Goal: Feedback & Contribution: Submit feedback/report problem

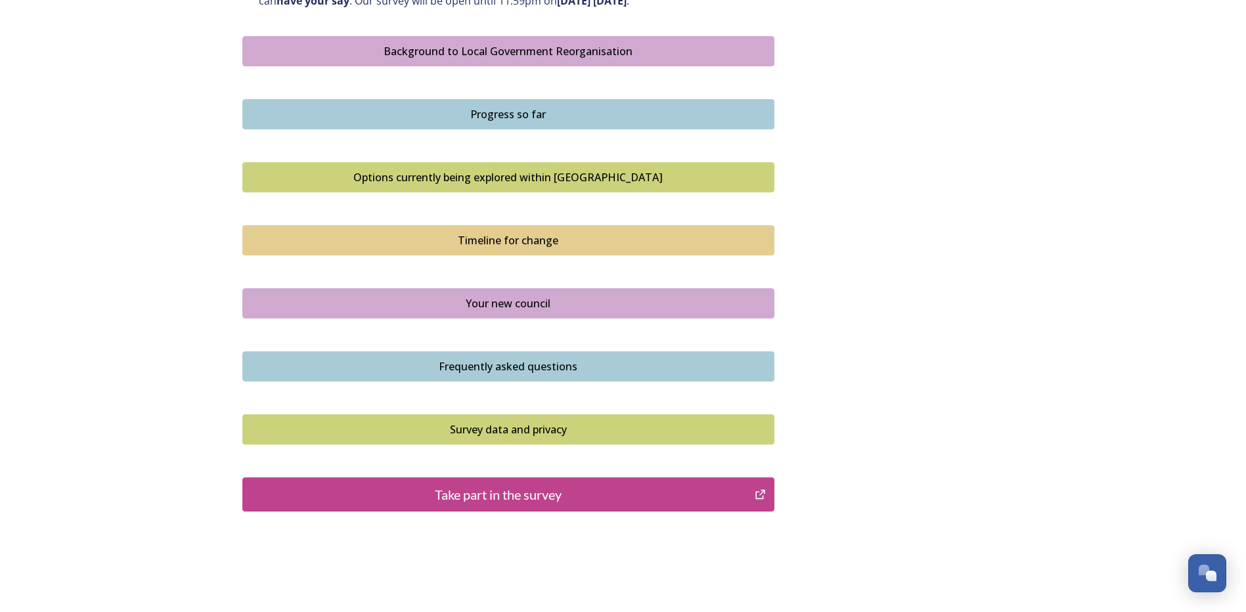
scroll to position [788, 0]
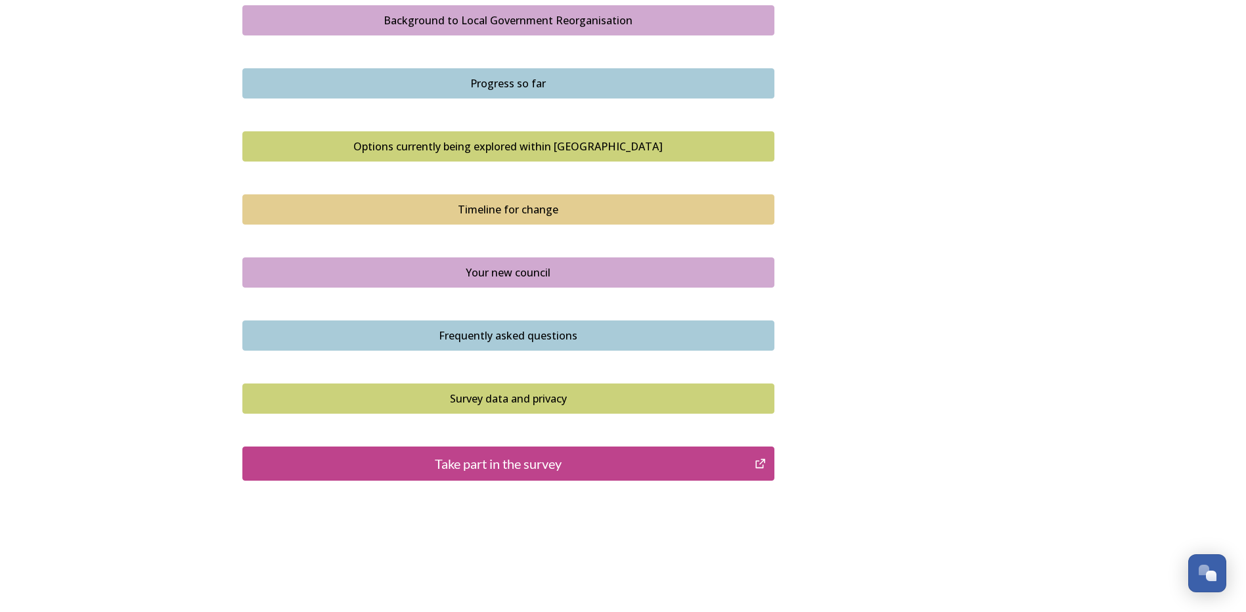
click at [511, 465] on div "Take part in the survey" at bounding box center [499, 464] width 499 height 20
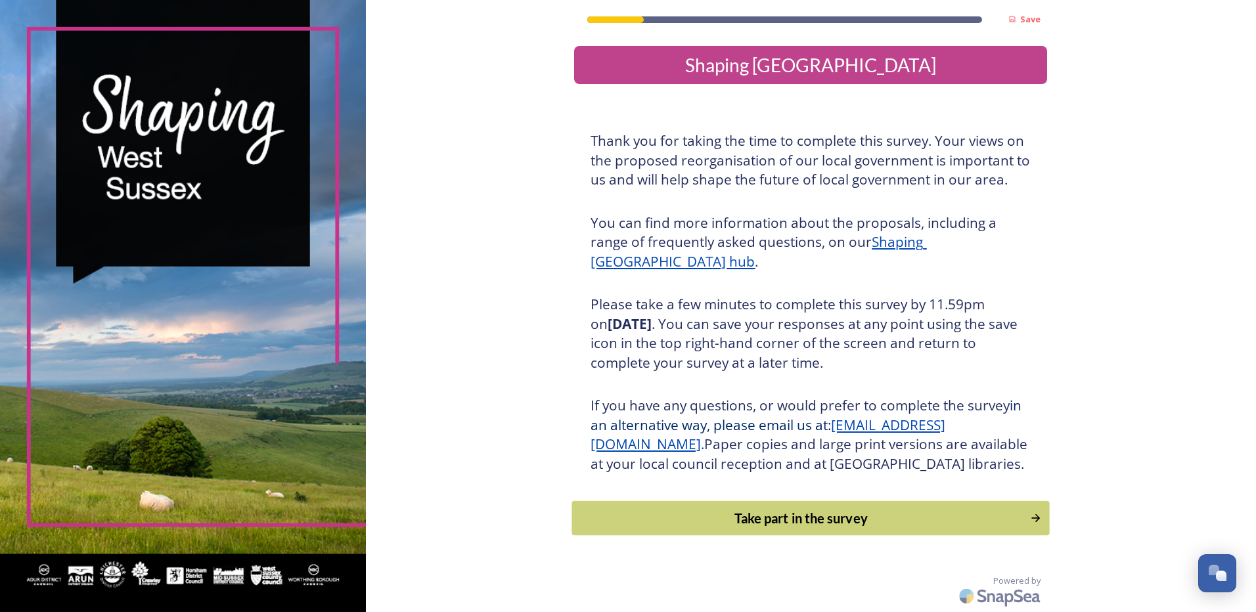
click at [809, 528] on div "Take part in the survey" at bounding box center [802, 519] width 444 height 20
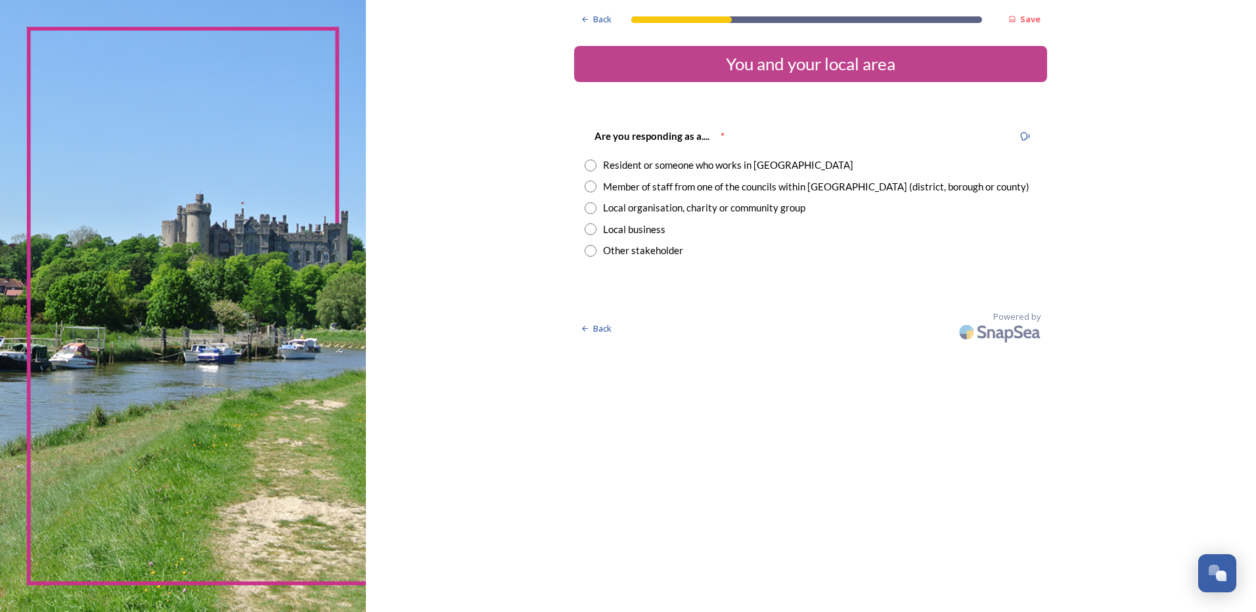
click at [593, 187] on input "radio" at bounding box center [591, 187] width 12 height 12
radio input "true"
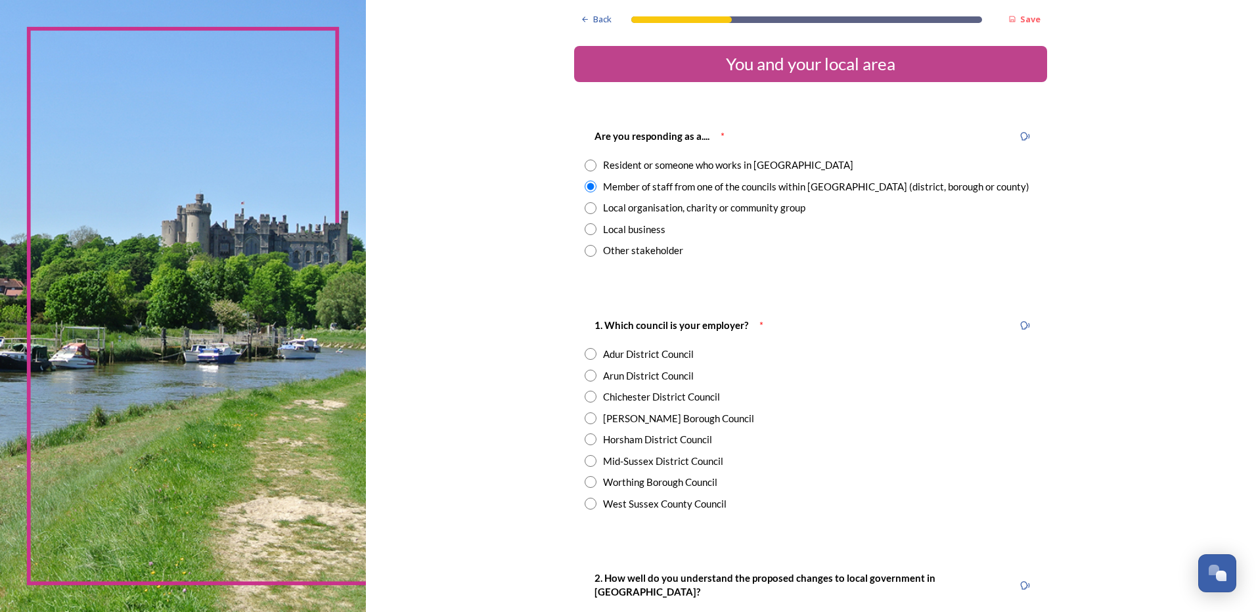
click at [586, 378] on input "radio" at bounding box center [591, 376] width 12 height 12
radio input "true"
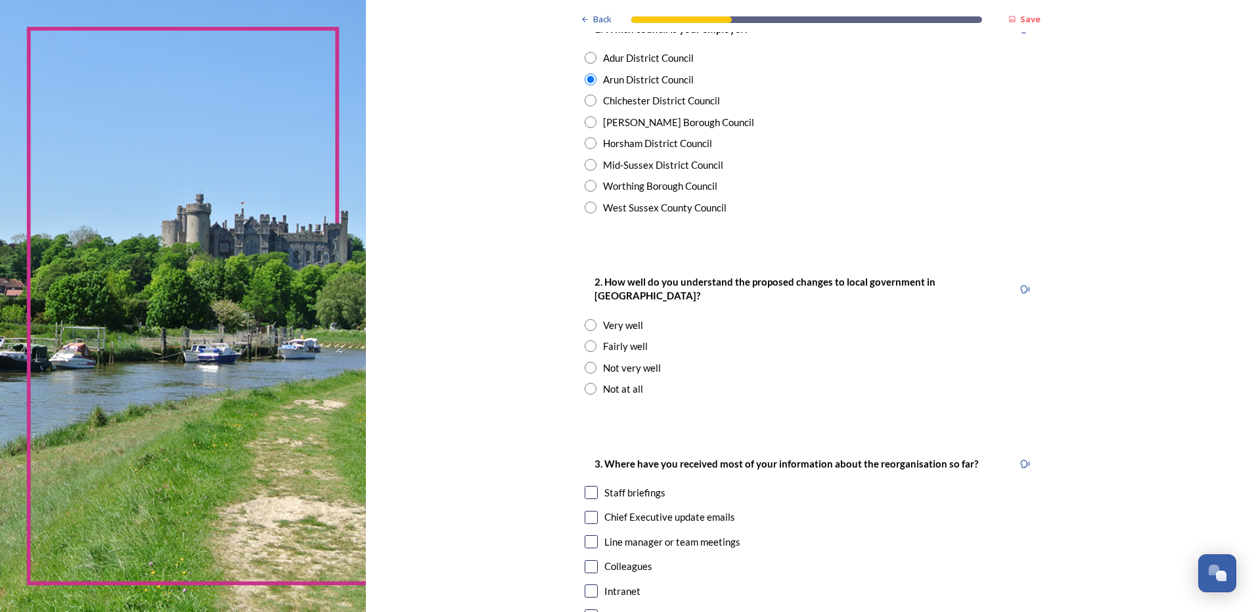
scroll to position [329, 0]
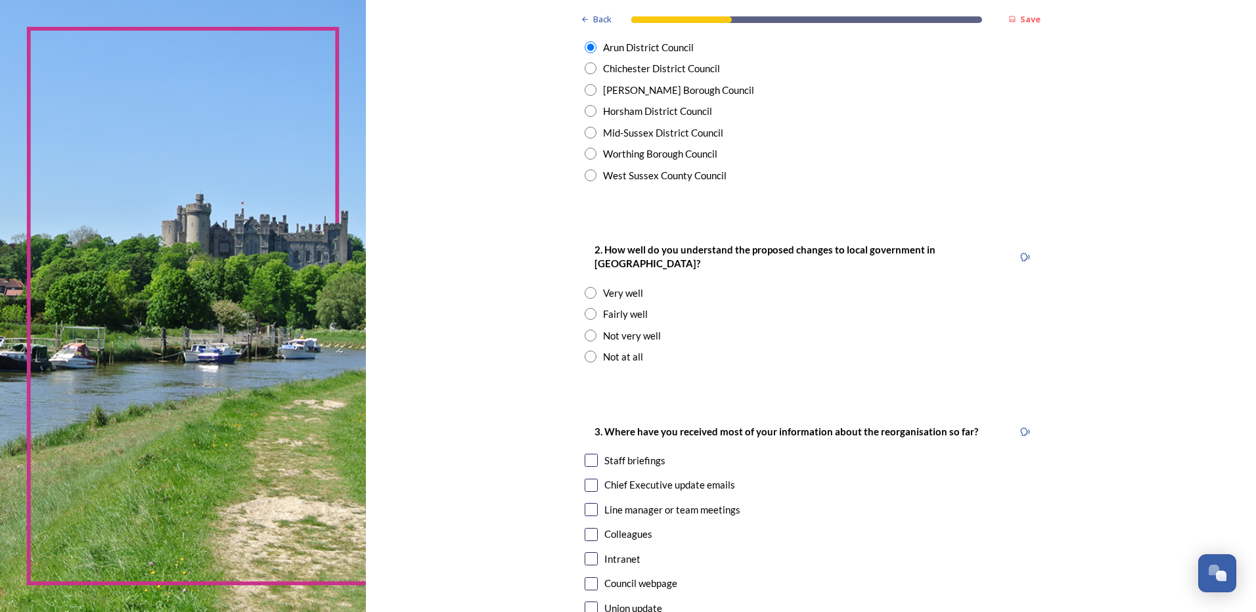
click at [587, 308] on input "radio" at bounding box center [591, 314] width 12 height 12
radio input "true"
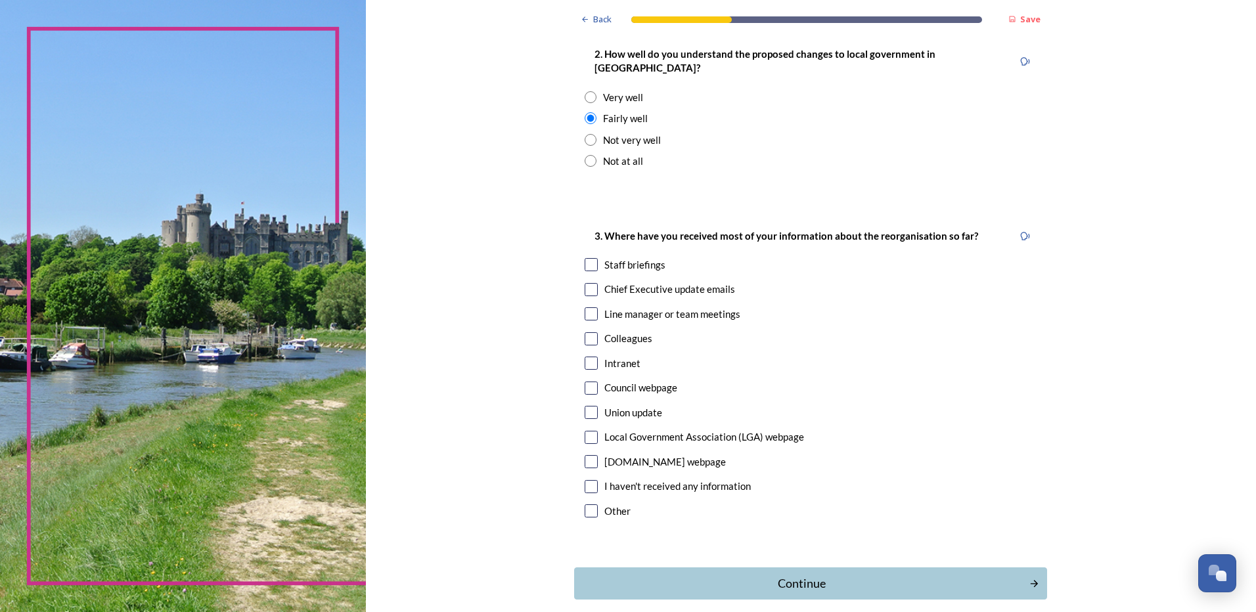
scroll to position [526, 0]
click at [590, 257] on input "checkbox" at bounding box center [591, 263] width 13 height 13
checkbox input "true"
click at [587, 355] on input "checkbox" at bounding box center [591, 361] width 13 height 13
checkbox input "true"
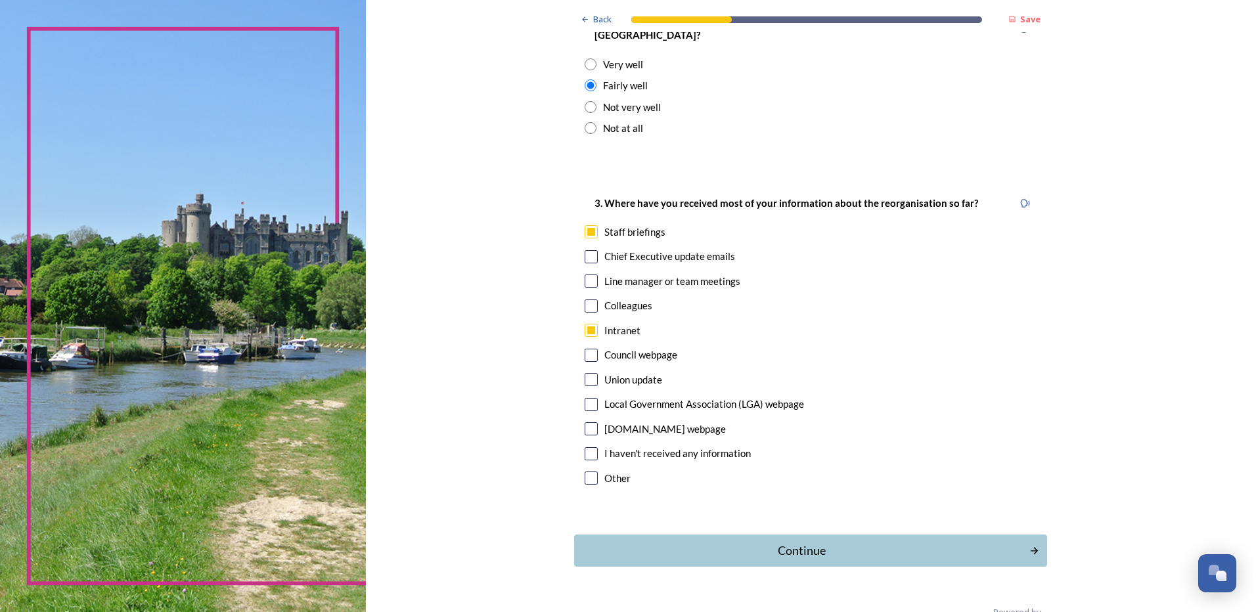
scroll to position [574, 0]
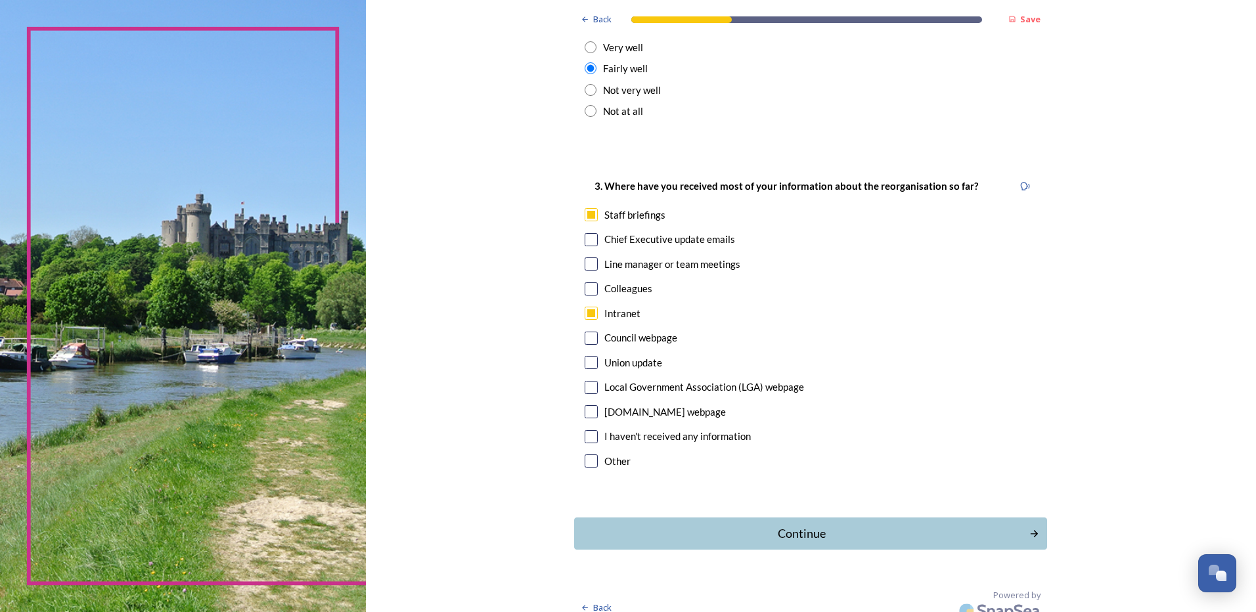
click at [586, 233] on input "checkbox" at bounding box center [591, 239] width 13 height 13
checkbox input "true"
click at [590, 283] on input "checkbox" at bounding box center [591, 289] width 13 height 13
checkbox input "true"
click at [781, 525] on div "Continue" at bounding box center [802, 534] width 445 height 18
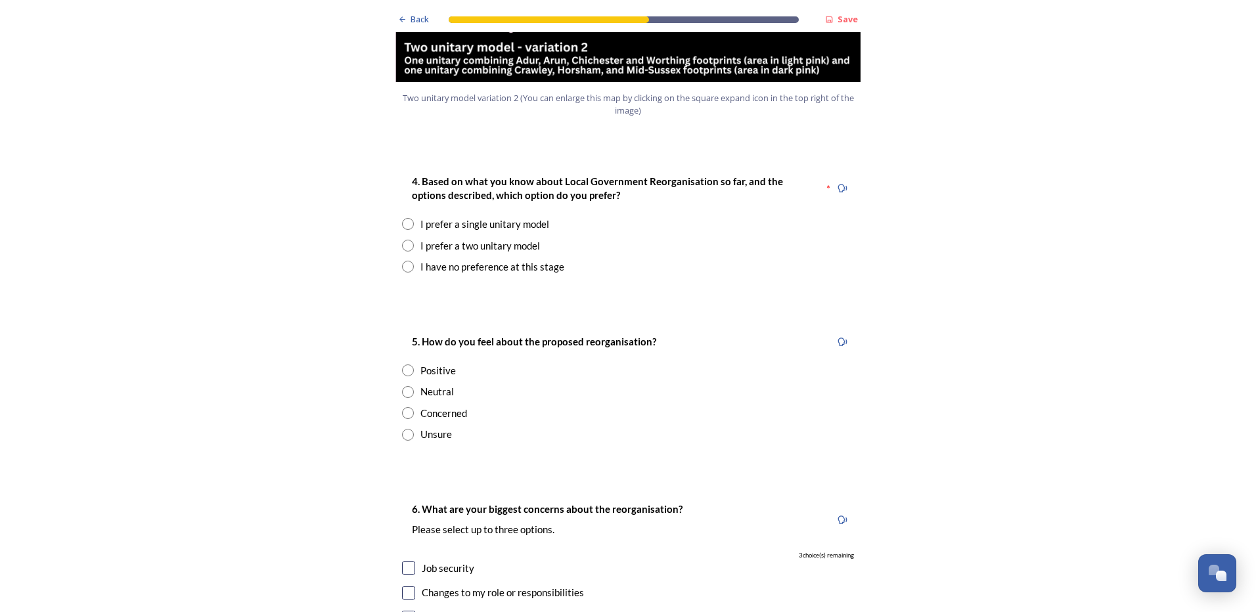
scroll to position [1708, 0]
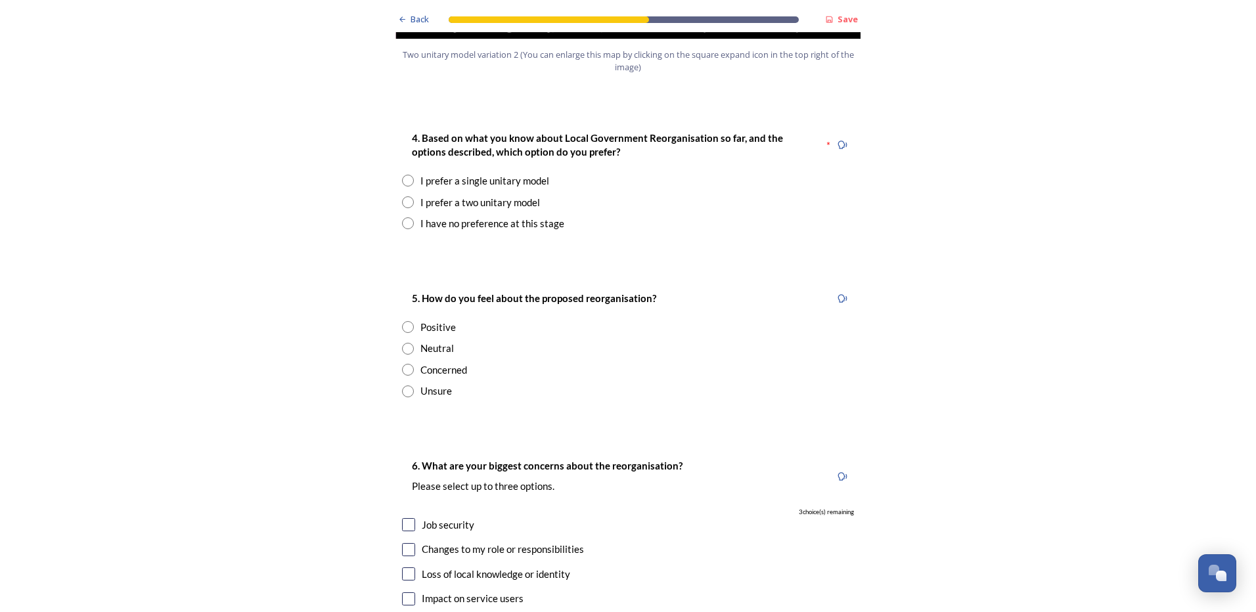
click at [406, 196] on input "radio" at bounding box center [408, 202] width 12 height 12
radio input "true"
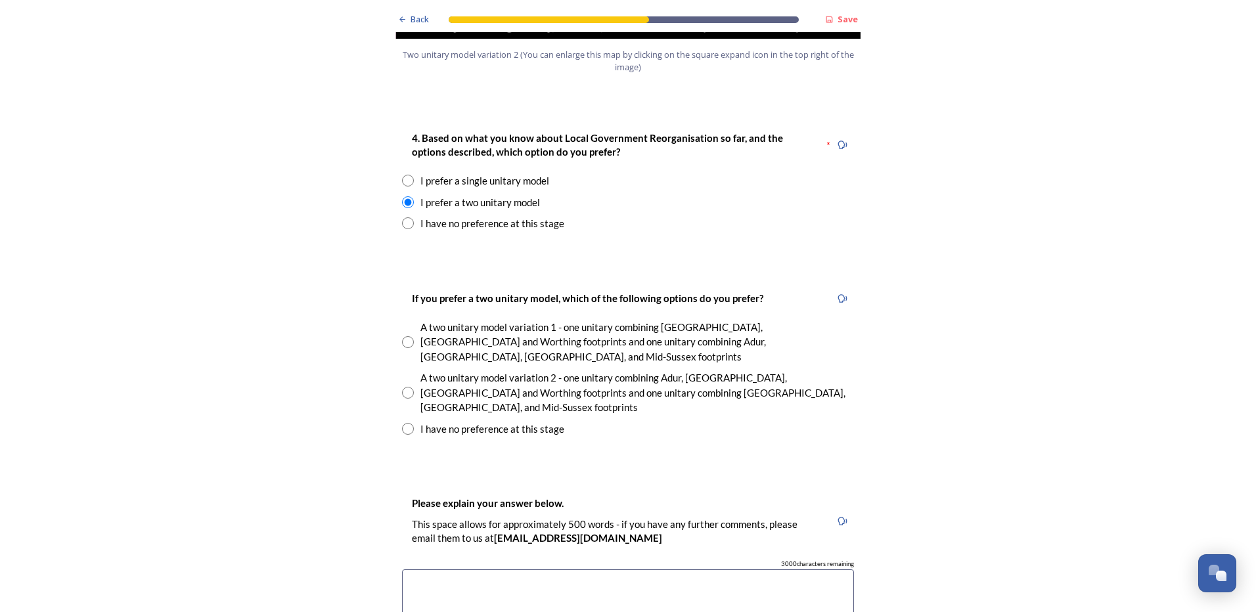
click at [403, 387] on input "radio" at bounding box center [408, 393] width 12 height 12
radio input "true"
click at [402, 336] on input "radio" at bounding box center [408, 342] width 12 height 12
radio input "true"
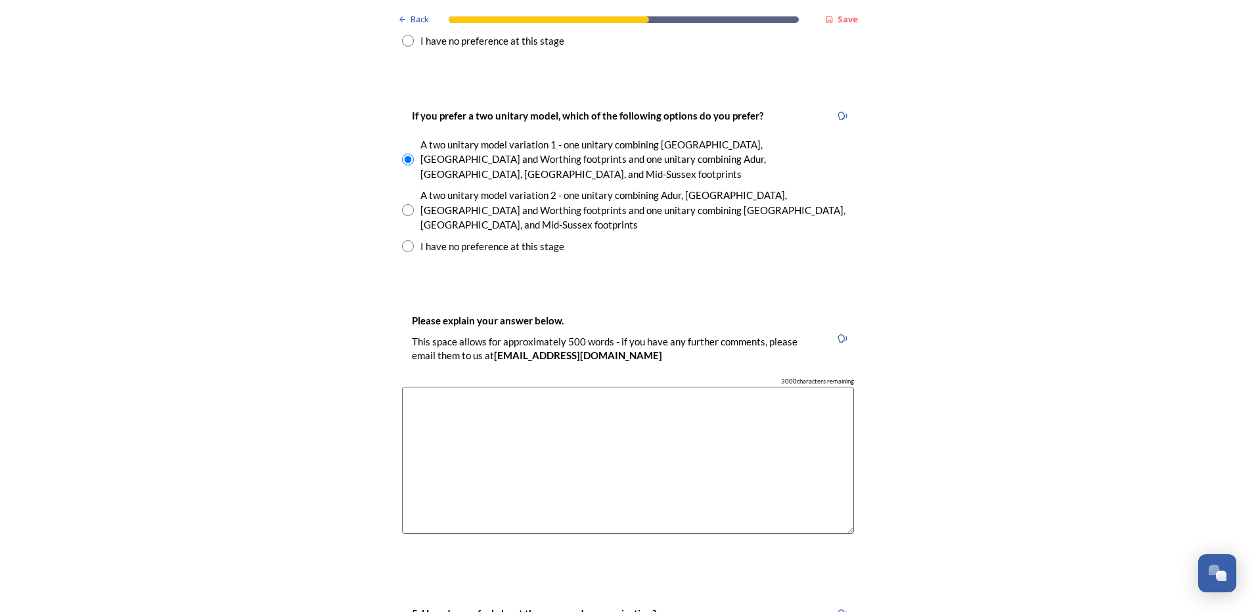
scroll to position [1971, 0]
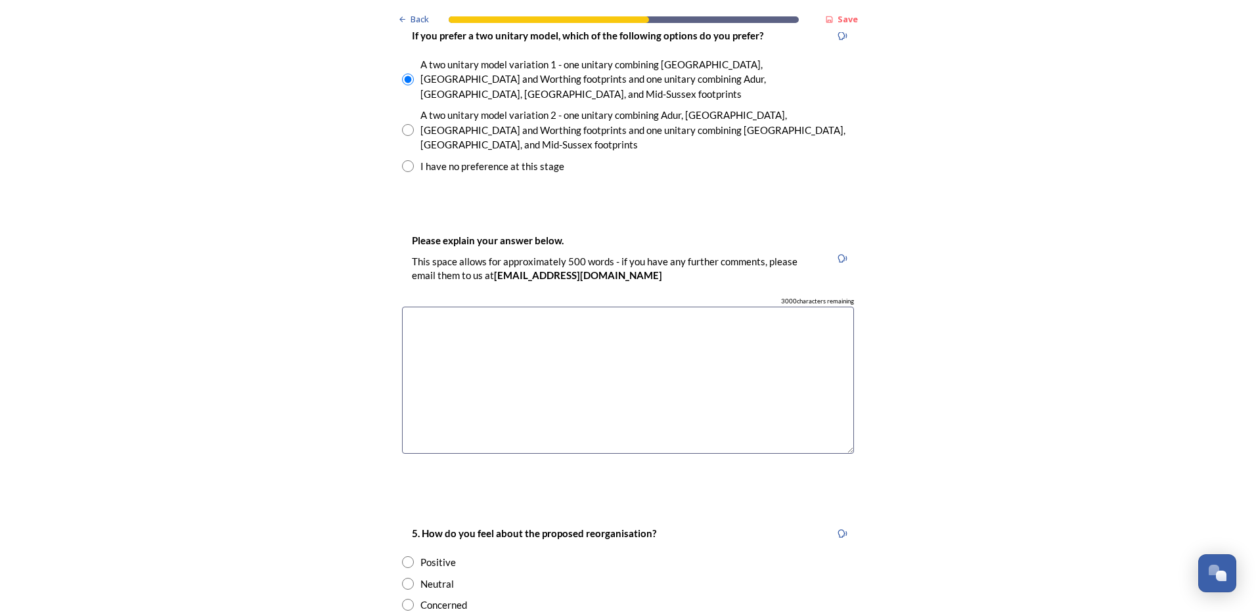
click at [411, 307] on textarea at bounding box center [628, 381] width 452 height 148
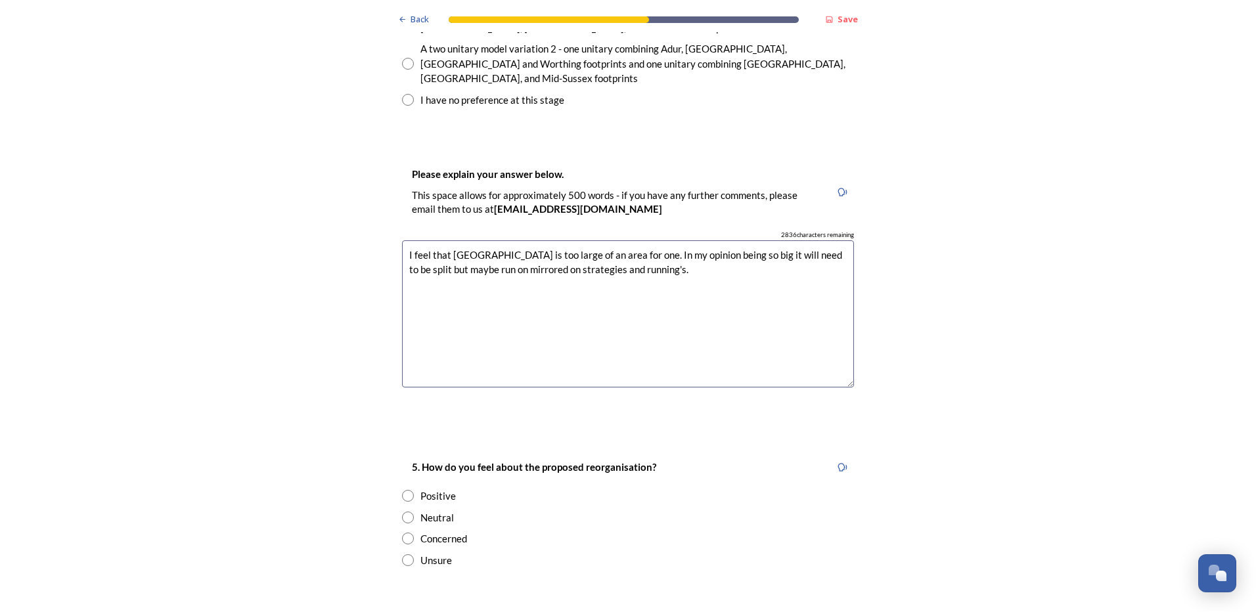
scroll to position [2103, 0]
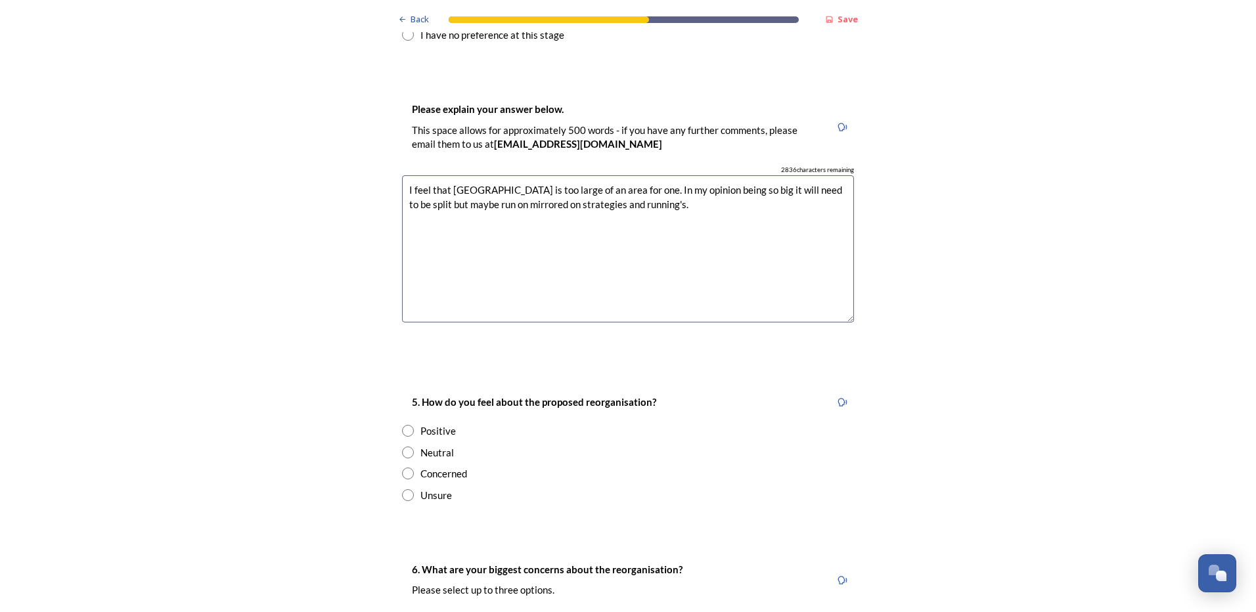
type textarea "I feel that West Sussex is too large of an area for one. In my opinion being so…"
click at [405, 447] on input "radio" at bounding box center [408, 453] width 12 height 12
radio input "true"
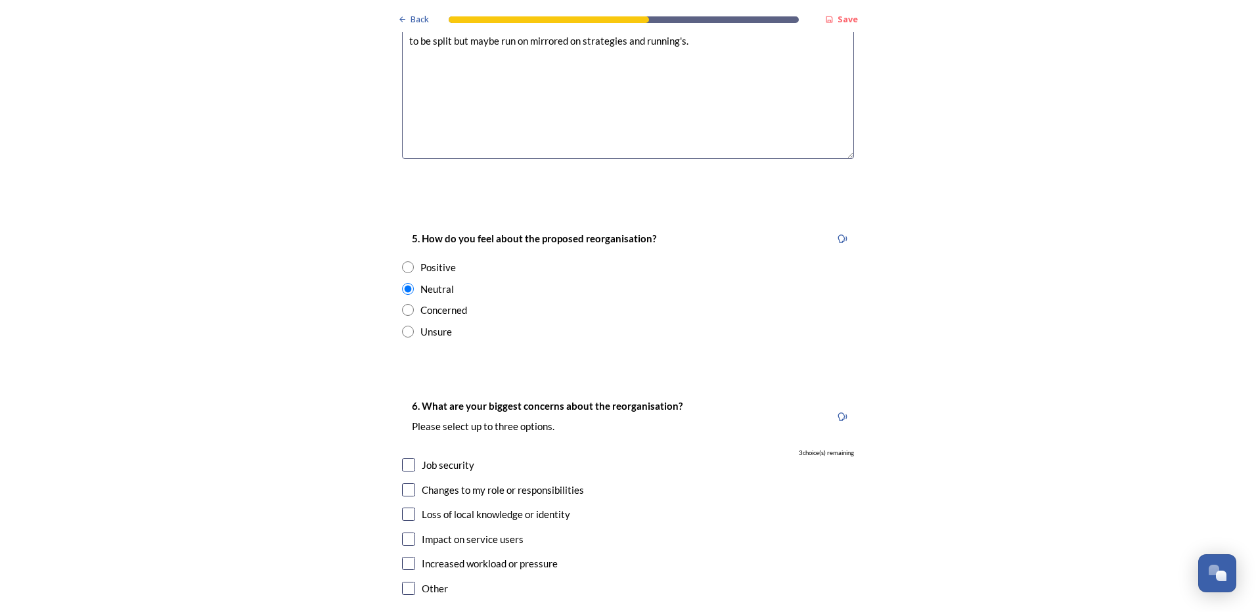
scroll to position [2300, 0]
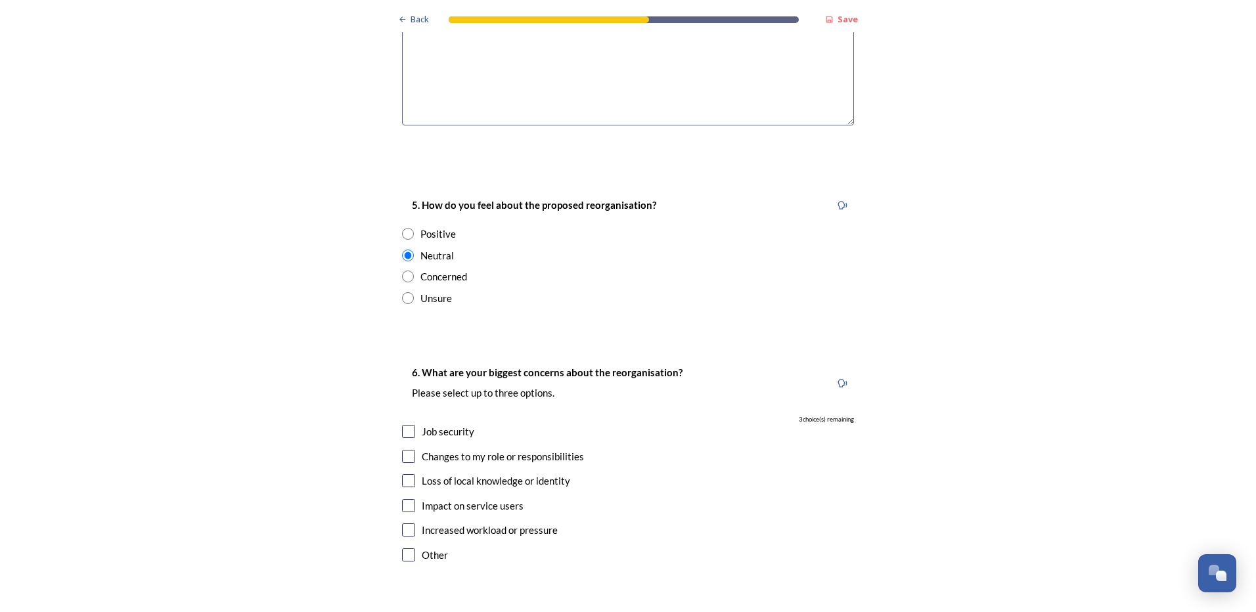
click at [402, 425] on input "checkbox" at bounding box center [408, 431] width 13 height 13
checkbox input "true"
click at [402, 450] on input "checkbox" at bounding box center [408, 456] width 13 height 13
checkbox input "true"
click at [403, 524] on input "checkbox" at bounding box center [408, 530] width 13 height 13
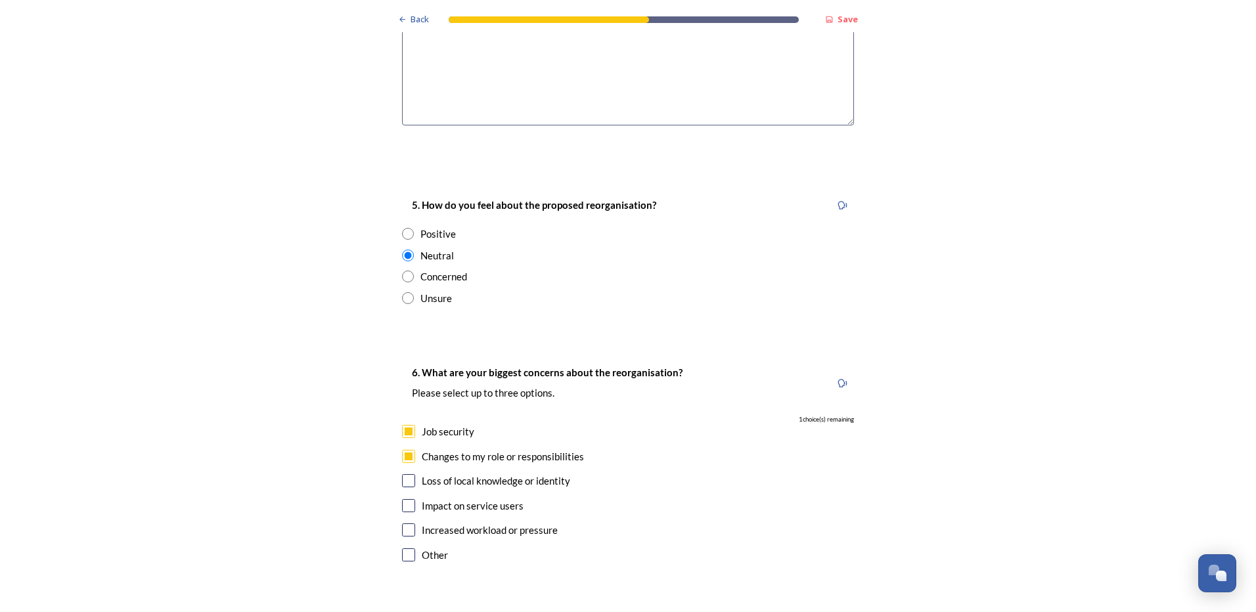
checkbox input "true"
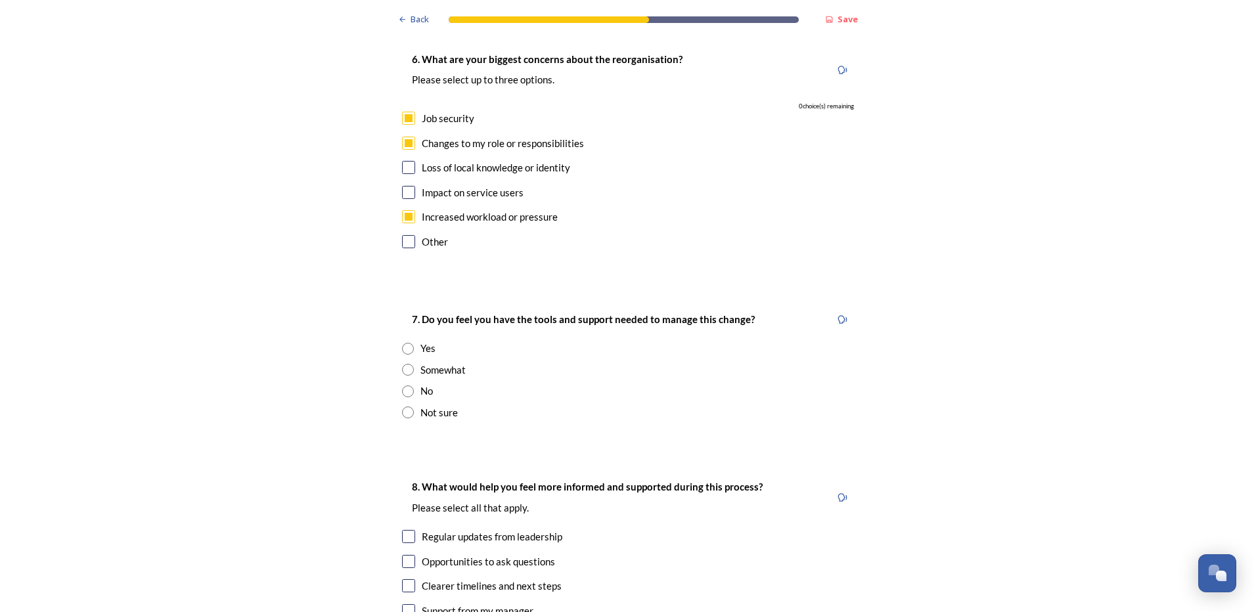
scroll to position [2628, 0]
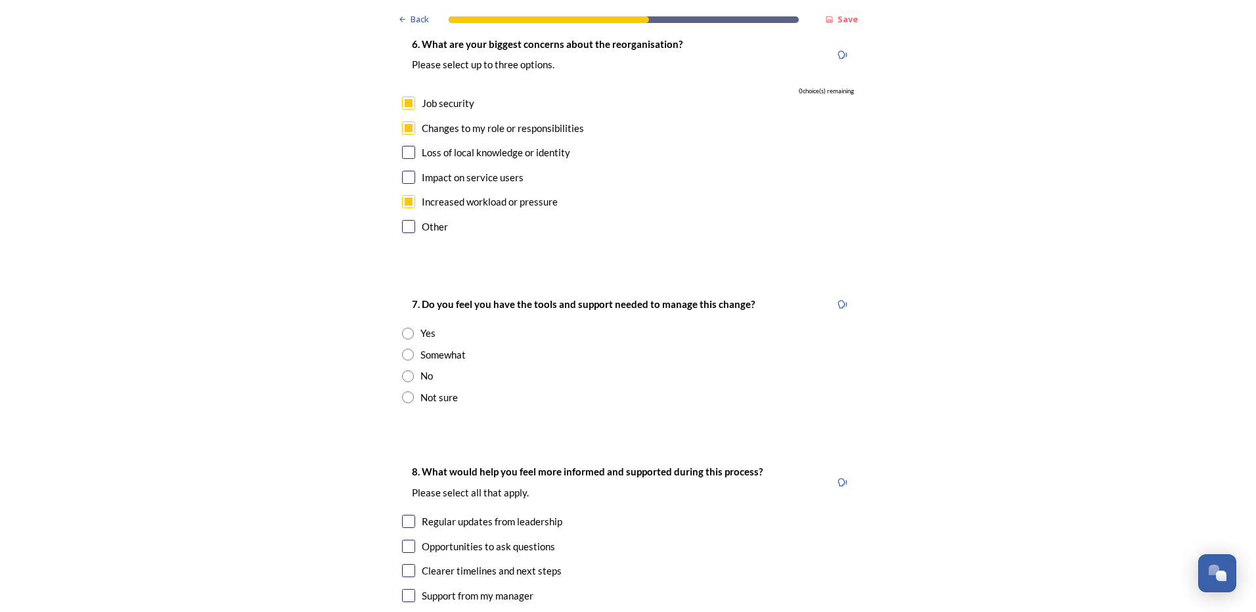
click at [406, 349] on input "radio" at bounding box center [408, 355] width 12 height 12
radio input "true"
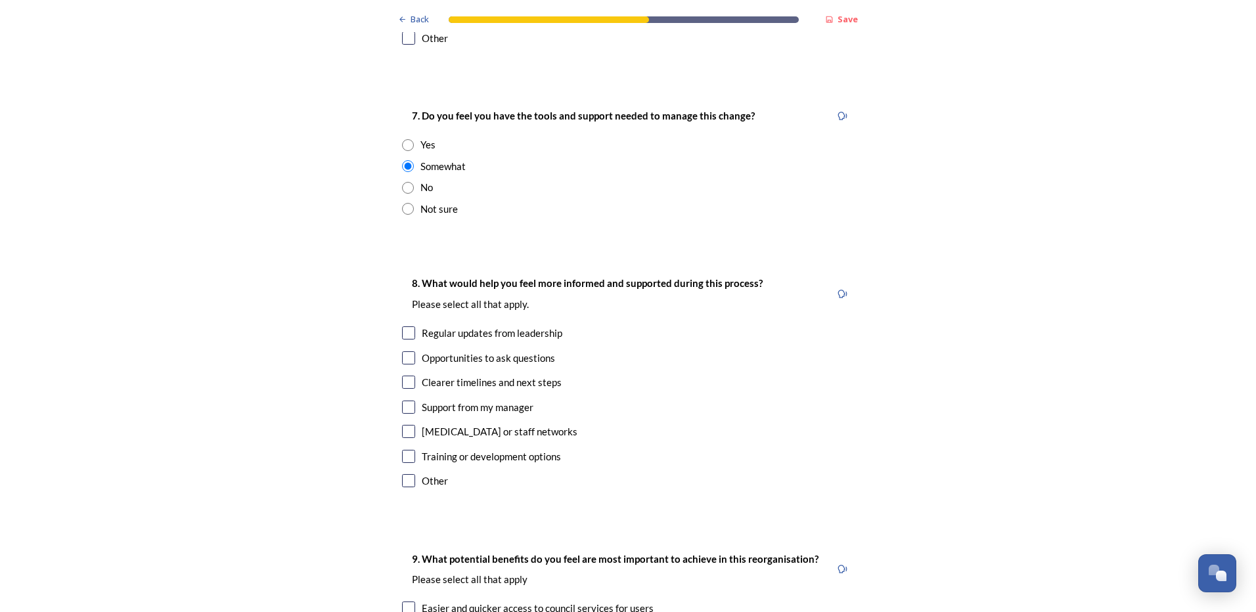
scroll to position [2825, 0]
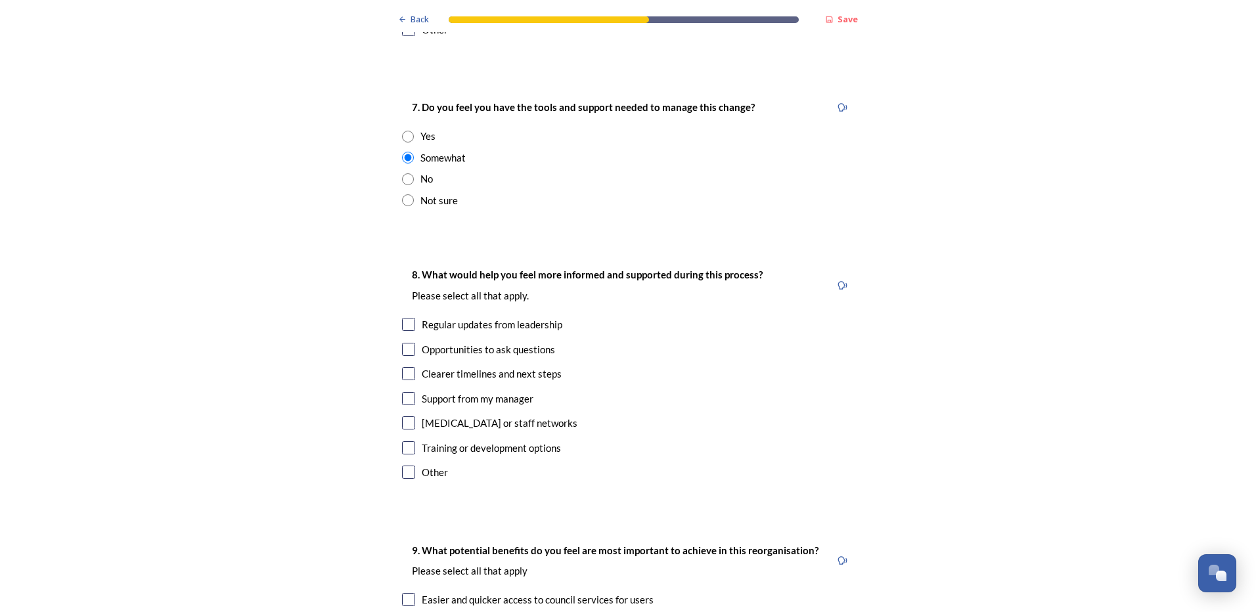
click at [405, 318] on input "checkbox" at bounding box center [408, 324] width 13 height 13
checkbox input "true"
click at [406, 417] on input "checkbox" at bounding box center [408, 423] width 13 height 13
checkbox input "true"
click at [403, 442] on input "checkbox" at bounding box center [408, 448] width 13 height 13
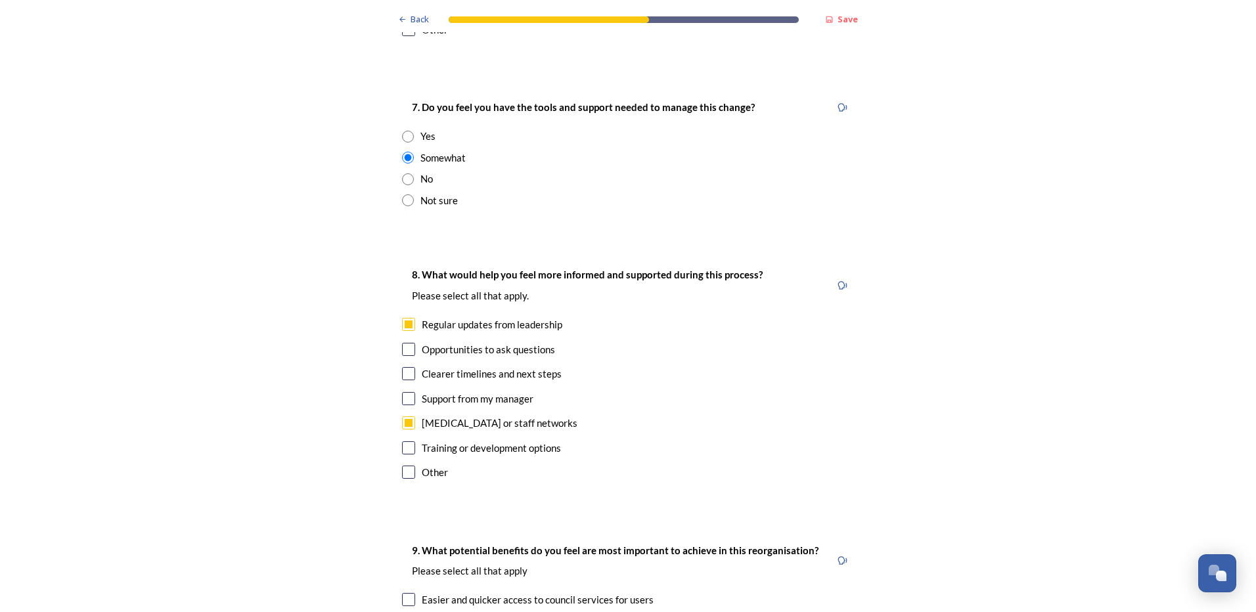
checkbox input "true"
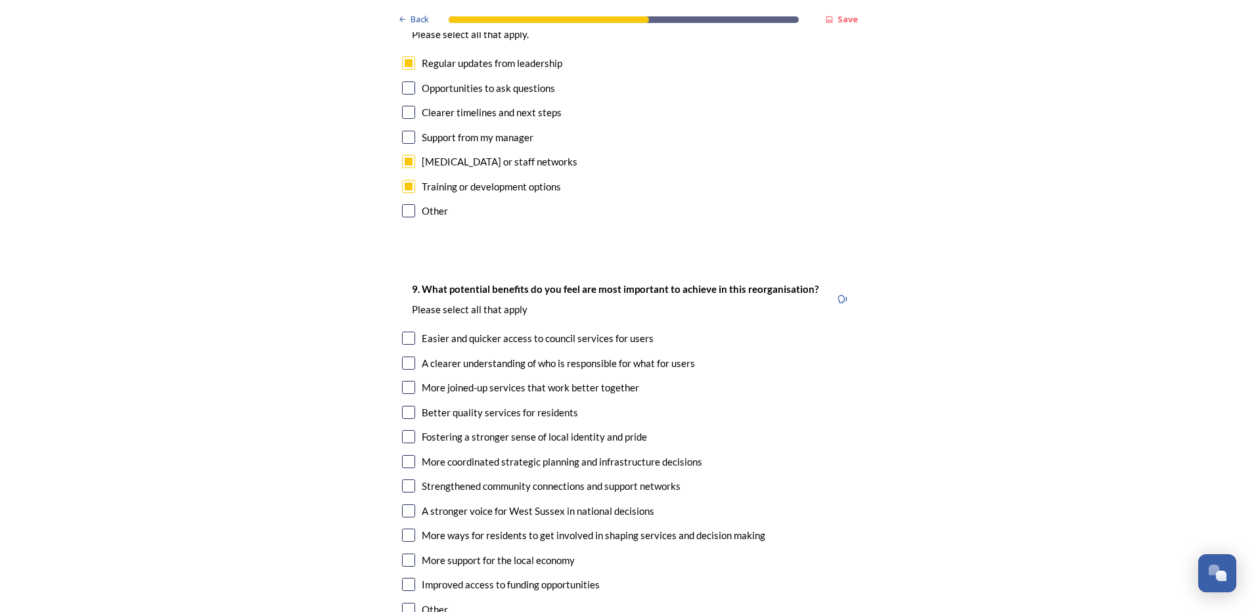
scroll to position [3088, 0]
click at [403, 355] on input "checkbox" at bounding box center [408, 361] width 13 height 13
checkbox input "true"
click at [402, 380] on input "checkbox" at bounding box center [408, 386] width 13 height 13
checkbox input "true"
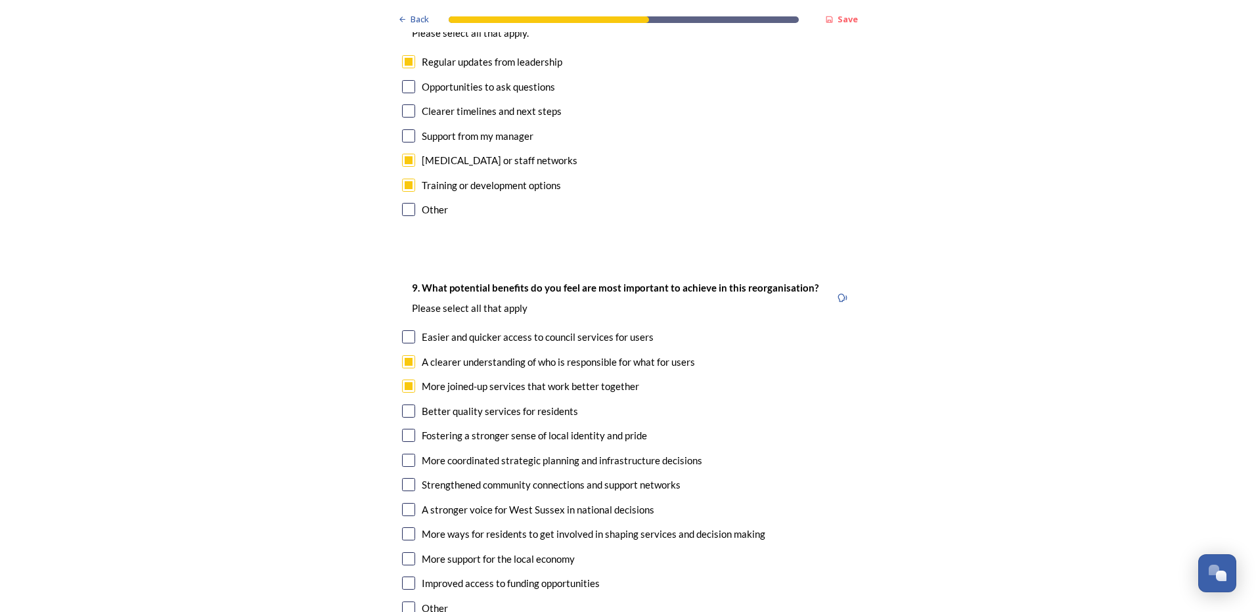
click at [403, 405] on input "checkbox" at bounding box center [408, 411] width 13 height 13
checkbox input "true"
click at [403, 429] on input "checkbox" at bounding box center [408, 435] width 13 height 13
checkbox input "true"
click at [403, 454] on input "checkbox" at bounding box center [408, 460] width 13 height 13
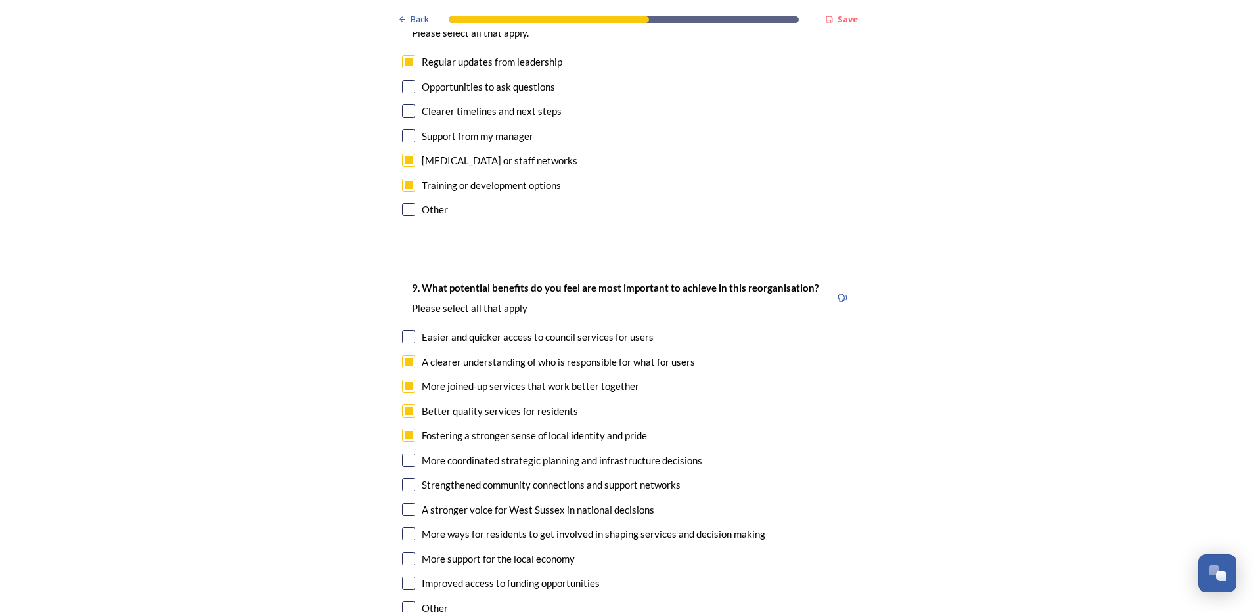
checkbox input "true"
click at [405, 503] on input "checkbox" at bounding box center [408, 509] width 13 height 13
checkbox input "false"
click at [403, 553] on input "checkbox" at bounding box center [408, 559] width 13 height 13
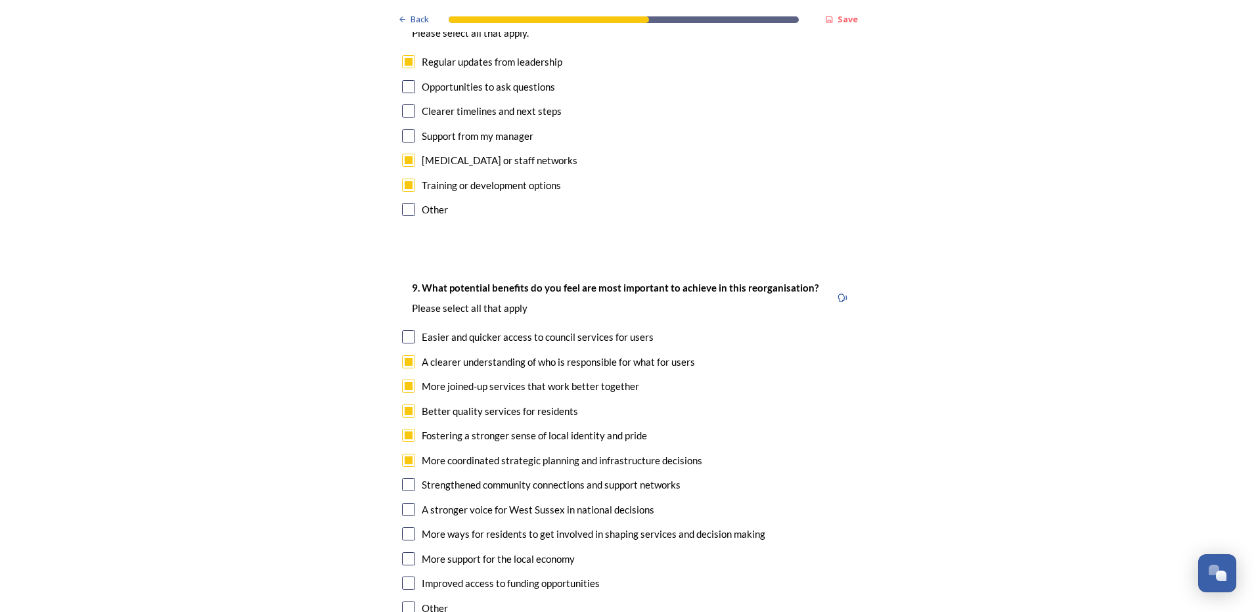
checkbox input "true"
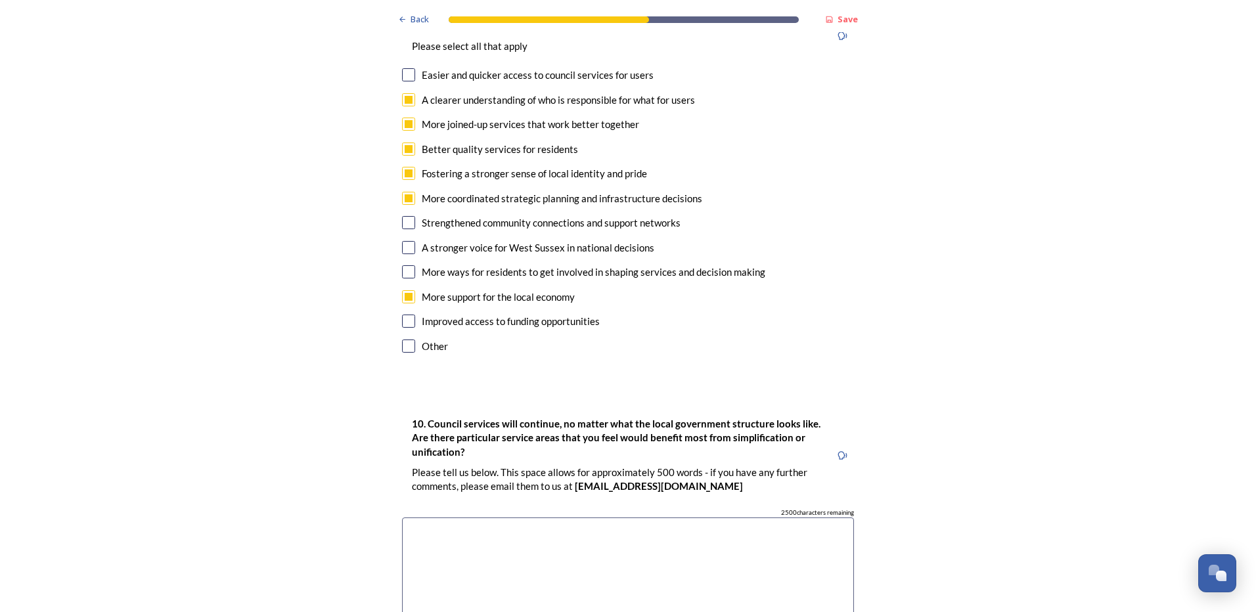
scroll to position [3351, 0]
click at [408, 517] on textarea at bounding box center [628, 591] width 452 height 148
click at [656, 517] on textarea "I feel that the councils have worked up to now and dont see the complete reason…" at bounding box center [628, 591] width 452 height 148
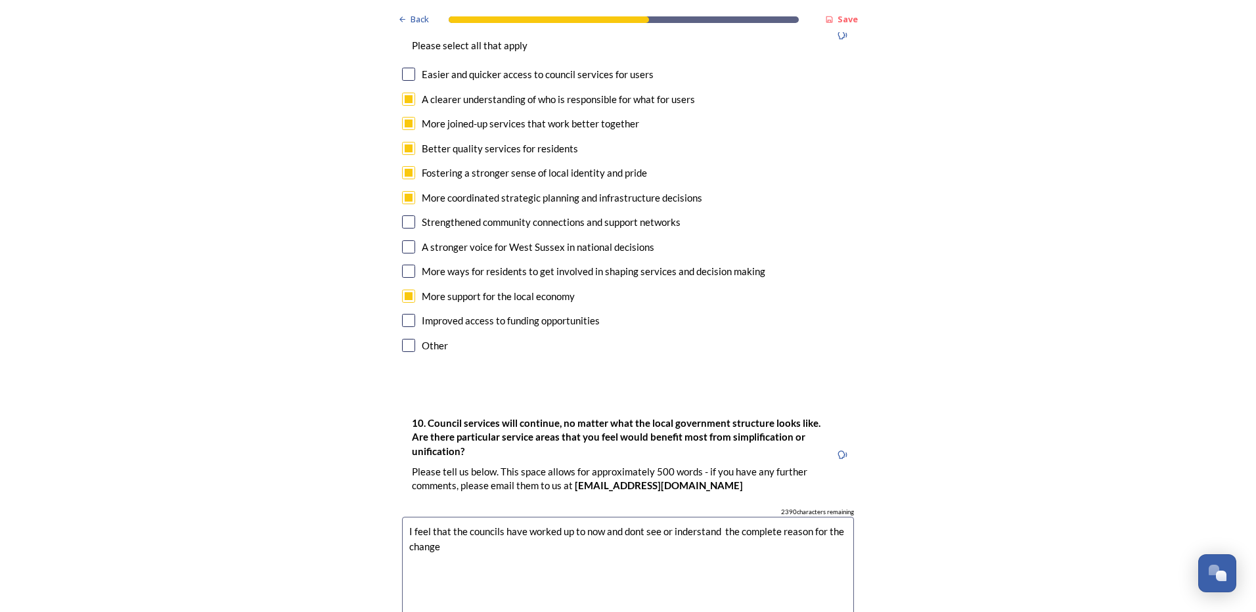
click at [672, 517] on textarea "I feel that the councils have worked up to now and dont see or inderstand the c…" at bounding box center [628, 591] width 452 height 148
click at [668, 517] on textarea "I feel that the councils have worked up to now and dont see or understand the c…" at bounding box center [628, 591] width 452 height 148
click at [555, 517] on textarea "I feel that the councils have worked up to now and don't see or understand the …" at bounding box center [628, 591] width 452 height 148
click at [549, 517] on textarea "I feel that the councils have worked well independently up to now and don't see…" at bounding box center [628, 591] width 452 height 148
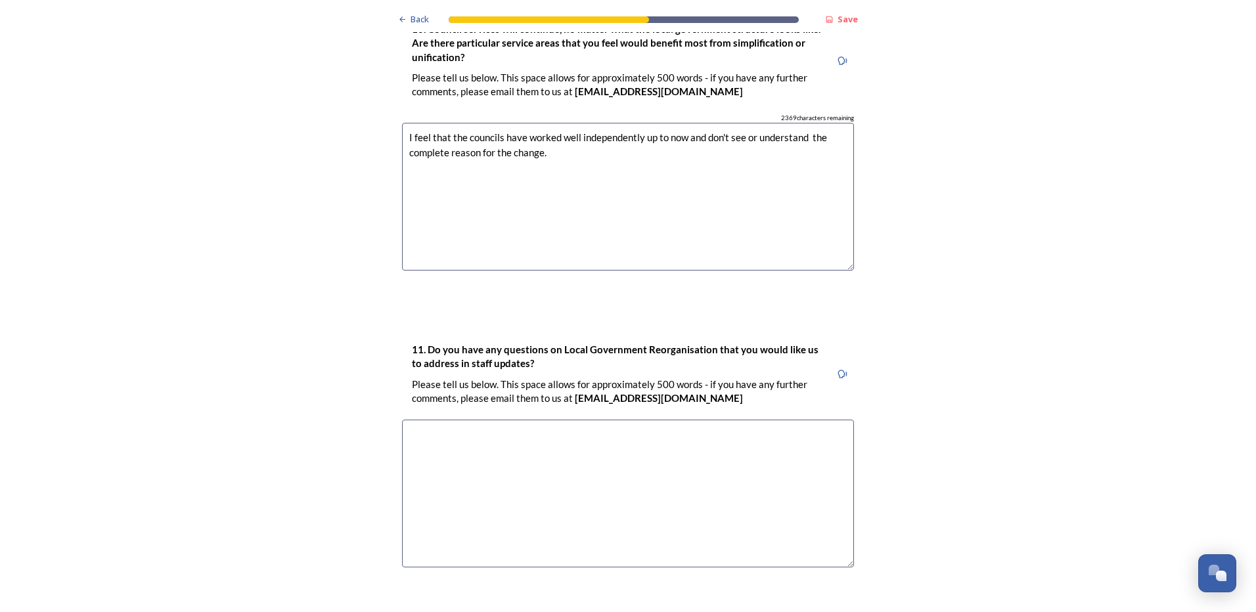
scroll to position [3799, 0]
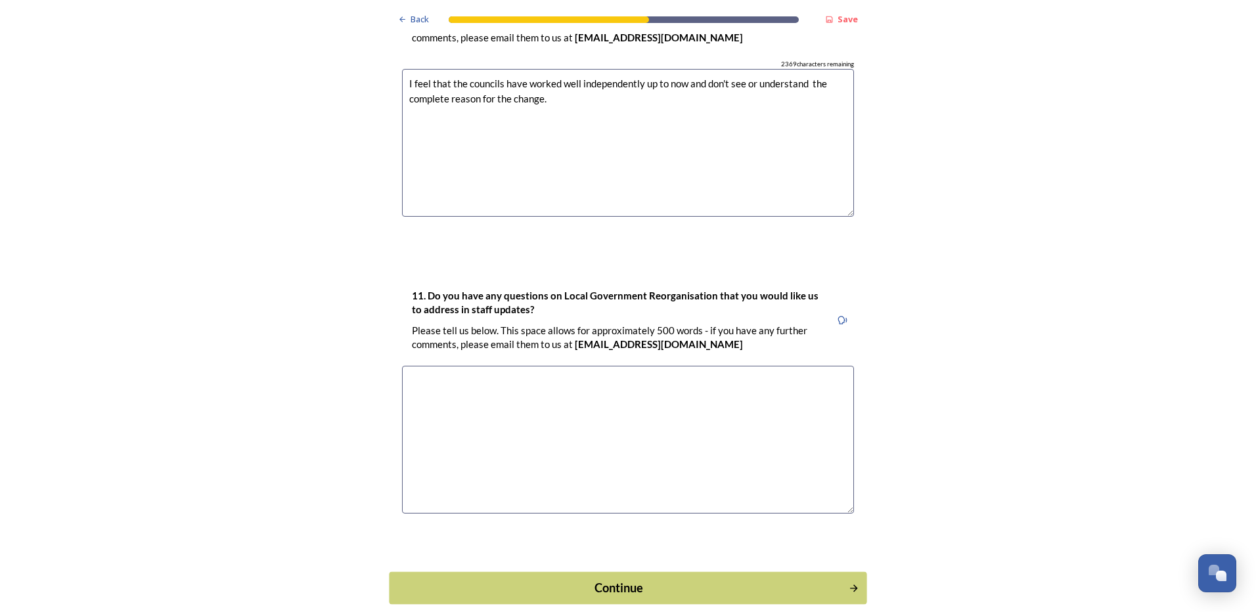
type textarea "I feel that the councils have worked well independently up to now and don't see…"
click at [576, 579] on div "Continue" at bounding box center [619, 588] width 445 height 18
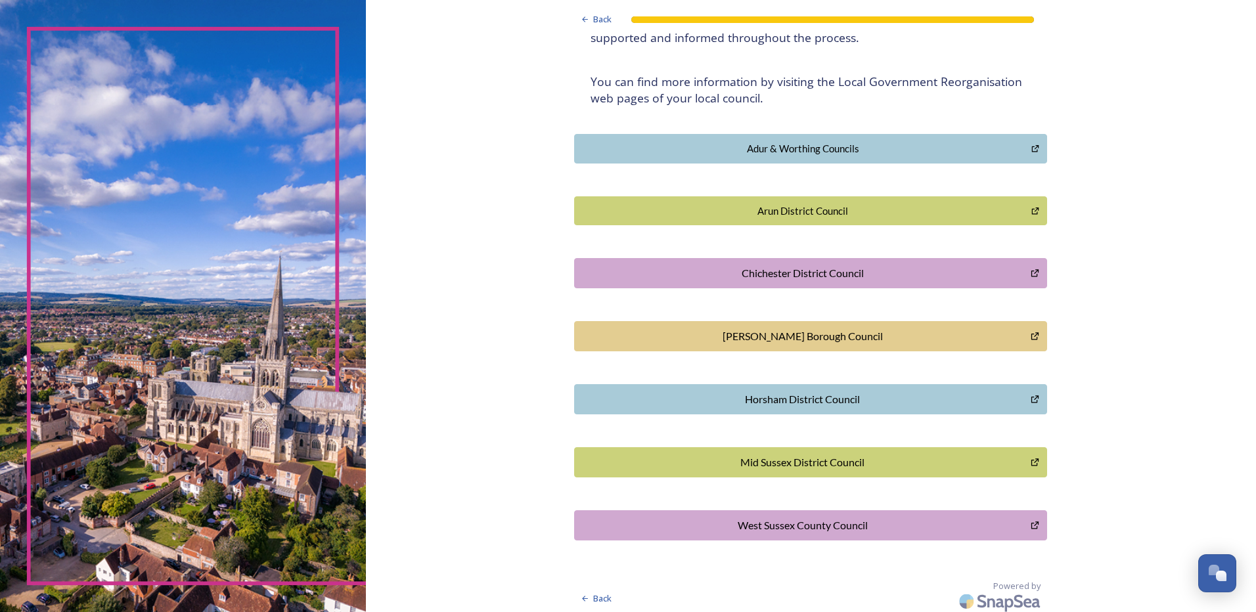
scroll to position [234, 0]
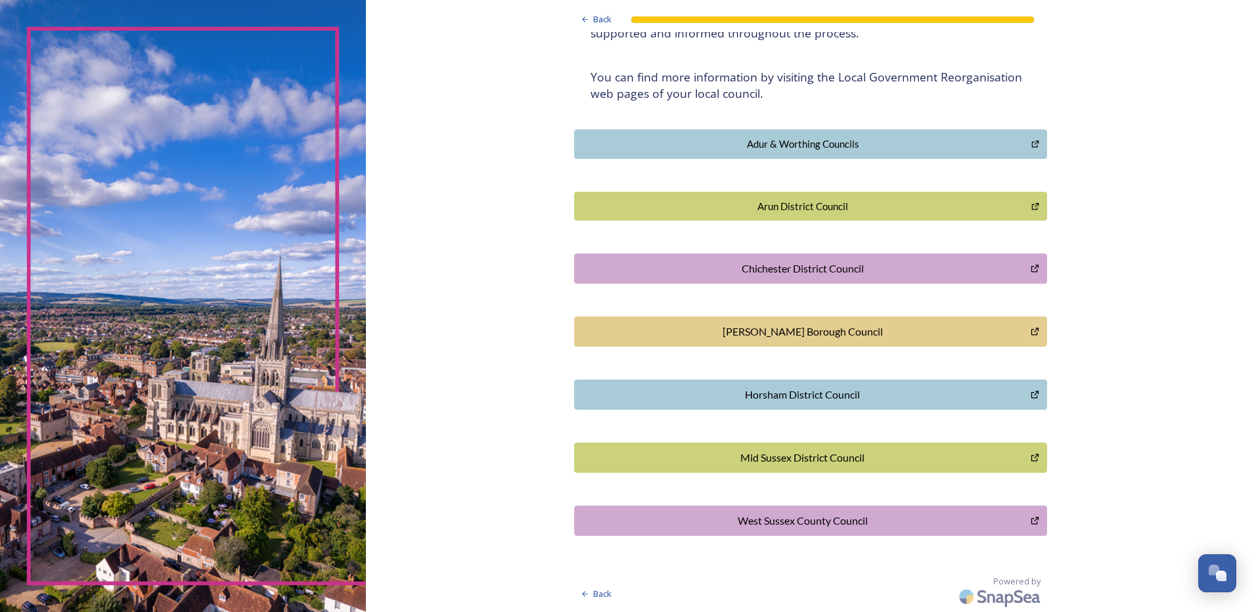
click at [775, 212] on div "Arun District Council" at bounding box center [803, 206] width 443 height 15
